Goal: Task Accomplishment & Management: Use online tool/utility

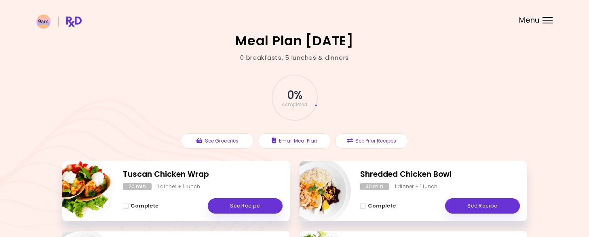
click at [544, 18] on div "Menu" at bounding box center [548, 20] width 10 height 6
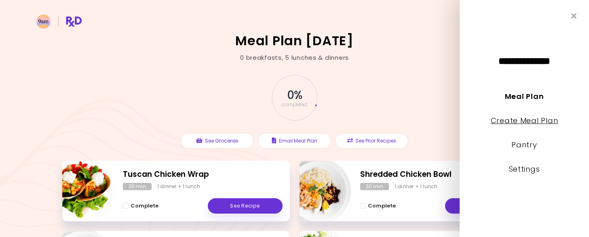
click at [521, 121] on link "Create Meal Plan" at bounding box center [525, 121] width 68 height 10
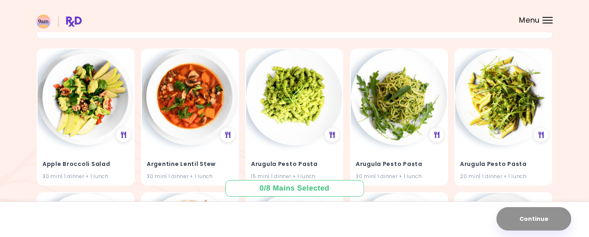
scroll to position [65, 0]
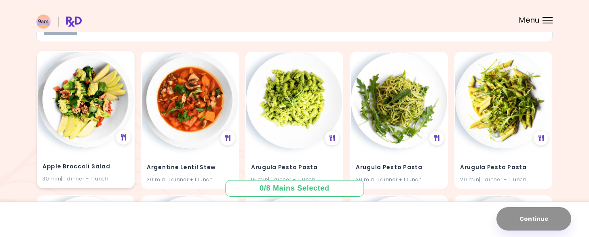
click at [92, 99] on img at bounding box center [86, 100] width 96 height 96
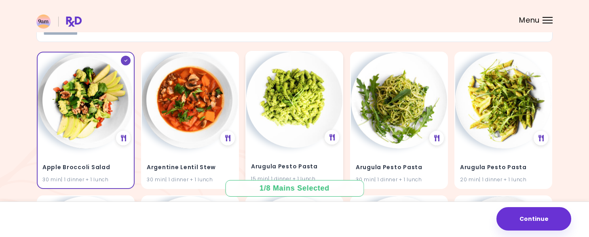
click at [299, 103] on img at bounding box center [294, 100] width 96 height 96
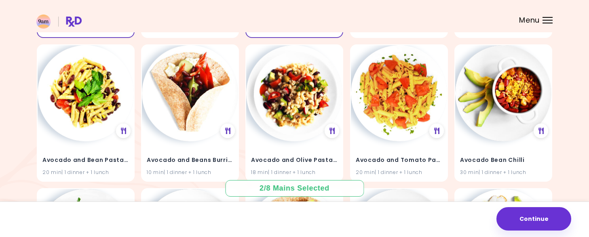
scroll to position [220, 0]
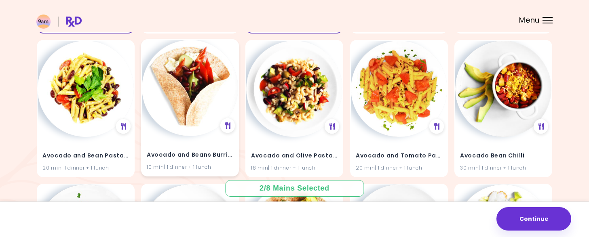
click at [186, 100] on img at bounding box center [190, 88] width 96 height 96
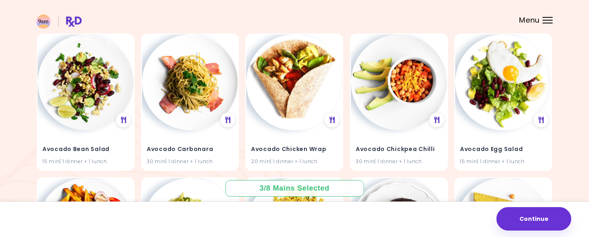
scroll to position [373, 0]
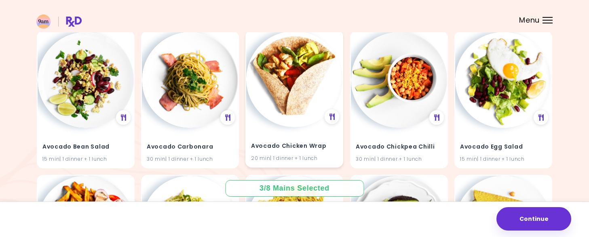
click at [295, 92] on img at bounding box center [294, 79] width 96 height 96
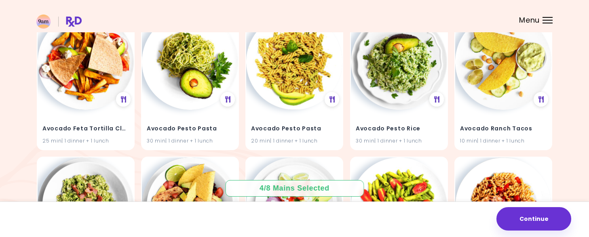
scroll to position [557, 0]
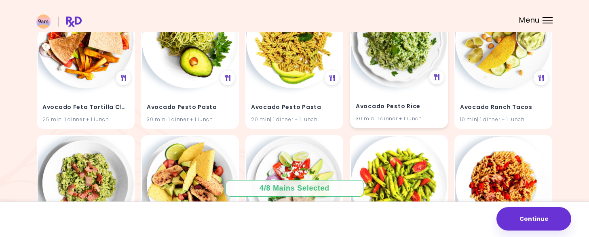
click at [406, 77] on img at bounding box center [399, 40] width 96 height 96
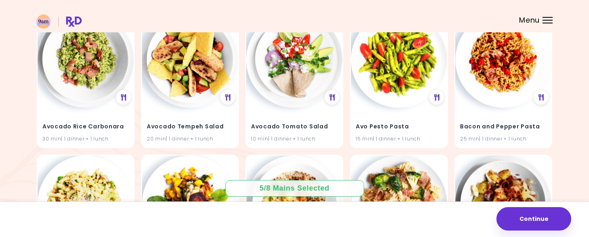
scroll to position [684, 0]
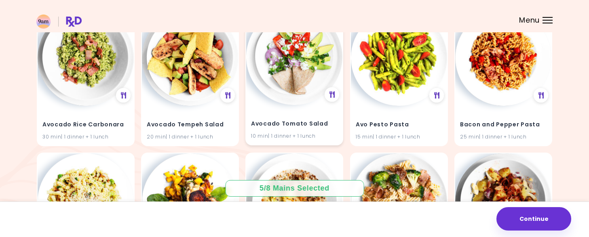
click at [301, 66] on img at bounding box center [294, 57] width 96 height 96
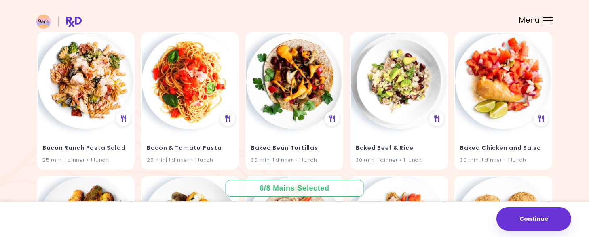
scroll to position [954, 0]
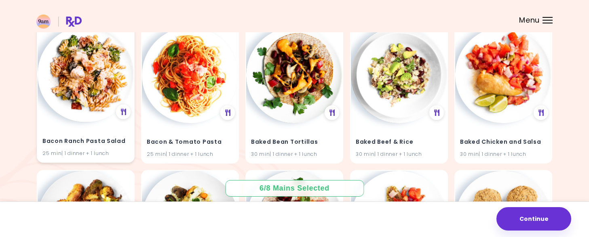
click at [94, 89] on img at bounding box center [86, 74] width 96 height 96
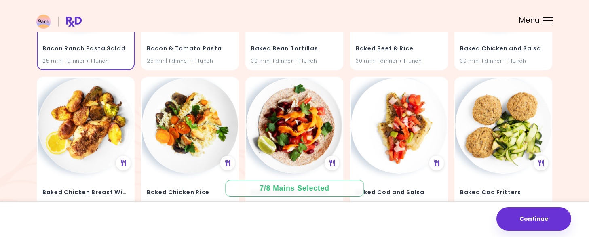
scroll to position [1042, 0]
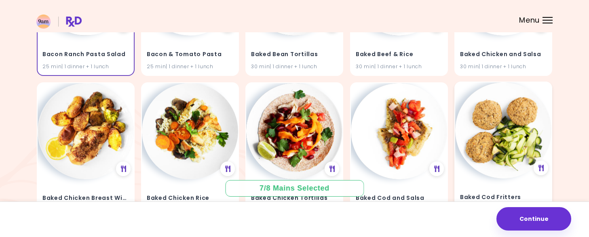
click at [514, 132] on img at bounding box center [503, 131] width 96 height 96
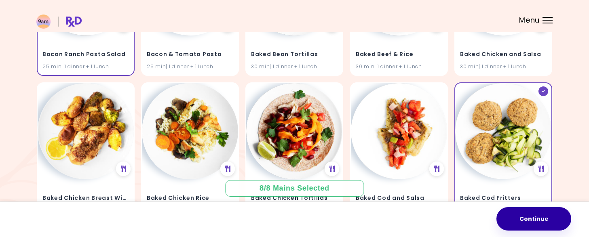
click at [532, 217] on button "Continue" at bounding box center [534, 218] width 75 height 23
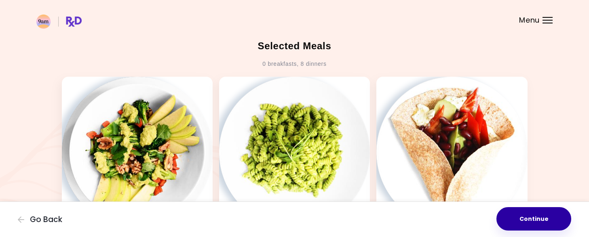
click at [529, 220] on button "Continue" at bounding box center [534, 218] width 75 height 23
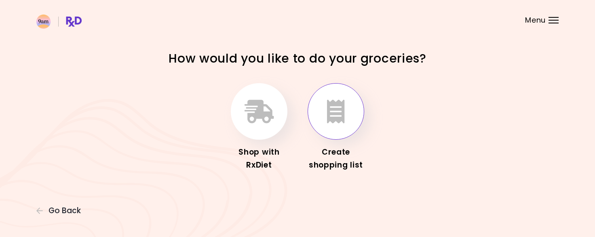
click at [337, 110] on icon "button" at bounding box center [336, 111] width 18 height 23
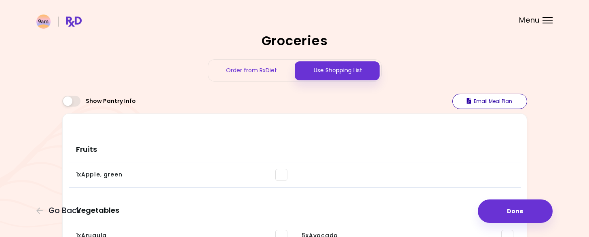
click at [486, 102] on button "Email Meal Plan" at bounding box center [490, 101] width 75 height 15
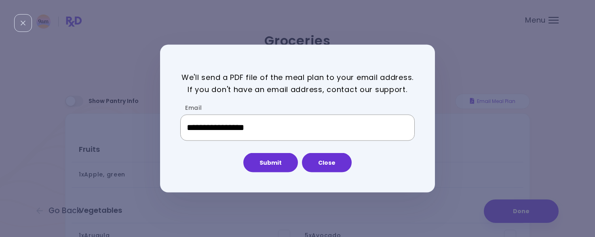
click at [275, 121] on input "**********" at bounding box center [297, 127] width 235 height 27
drag, startPoint x: 293, startPoint y: 123, endPoint x: 181, endPoint y: 113, distance: 112.5
click at [181, 113] on div "**********" at bounding box center [297, 121] width 235 height 40
type input "**********"
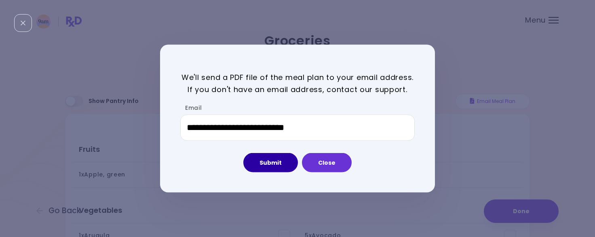
click at [275, 161] on button "Submit" at bounding box center [270, 162] width 55 height 19
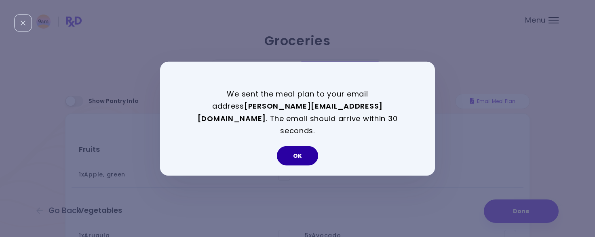
click at [300, 151] on button "OK" at bounding box center [297, 155] width 41 height 19
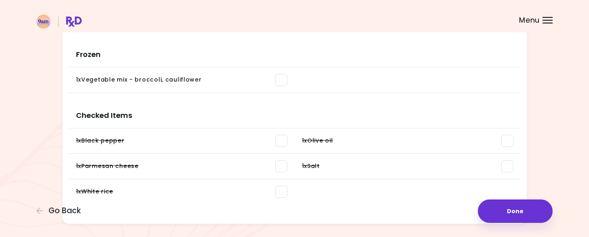
scroll to position [852, 0]
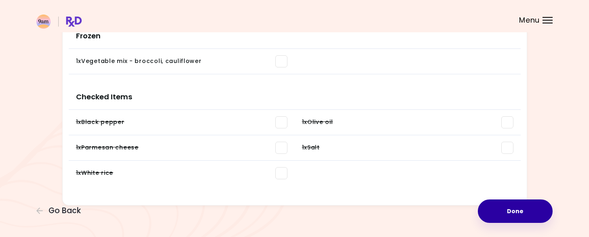
click at [511, 212] on button "Done" at bounding box center [515, 211] width 75 height 23
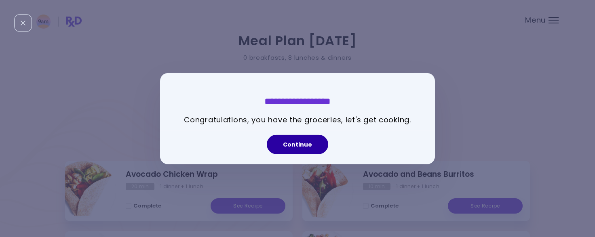
click at [293, 144] on button "Continue" at bounding box center [297, 144] width 61 height 19
